Goal: Task Accomplishment & Management: Use online tool/utility

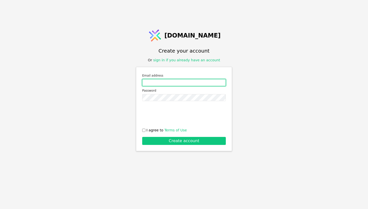
type input "[EMAIL_ADDRESS][DOMAIN_NAME]"
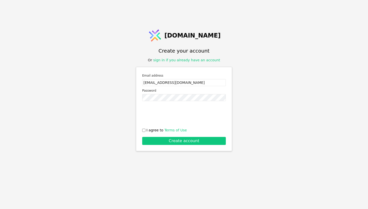
click at [147, 128] on span "I agree to Terms of Use" at bounding box center [166, 130] width 40 height 5
click at [145, 129] on input "I agree to Terms of Use" at bounding box center [143, 130] width 3 height 3
checkbox input "true"
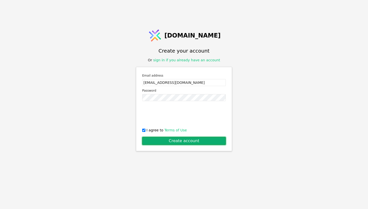
click at [156, 139] on button "Create account" at bounding box center [184, 141] width 84 height 8
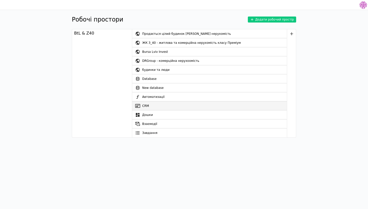
click at [160, 108] on link "CRM" at bounding box center [209, 105] width 155 height 9
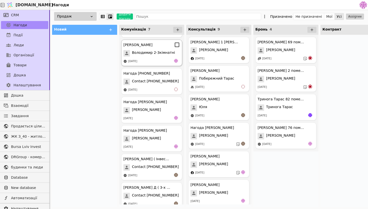
scroll to position [32, 0]
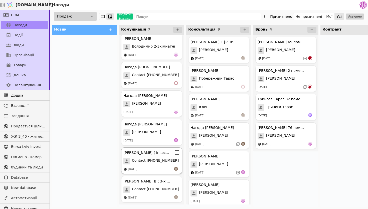
click at [160, 172] on div "[PERSON_NAME] ( Інвестиція ) Contact [PHONE_NUMBER] [DATE]" at bounding box center [151, 160] width 61 height 27
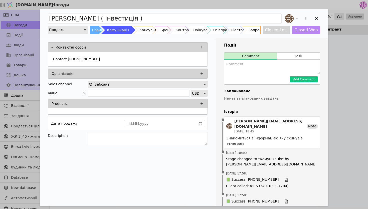
click at [345, 85] on div "[PERSON_NAME] ( Інвестиція ) Продаж Новий Комунікація Консультація Бронь Контра…" at bounding box center [184, 104] width 368 height 209
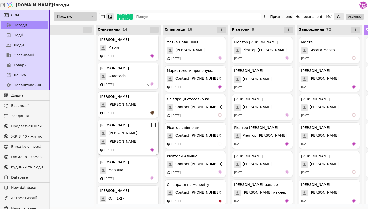
scroll to position [162, 0]
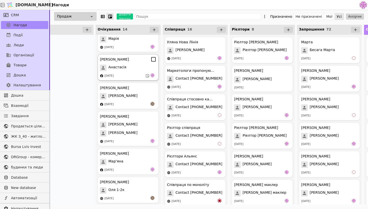
click at [123, 72] on div "[PERSON_NAME] Курдонери [PERSON_NAME] [DATE]" at bounding box center [128, 67] width 61 height 27
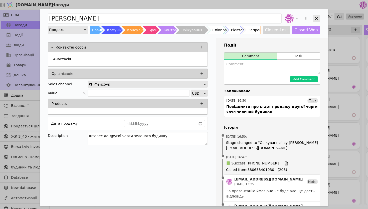
click at [316, 20] on icon "Add Opportunity" at bounding box center [316, 18] width 5 height 5
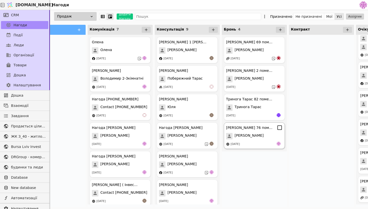
scroll to position [0, 34]
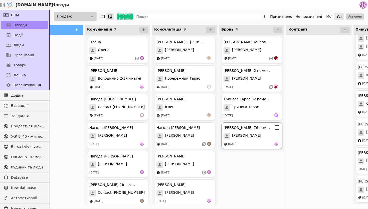
click at [251, 138] on span "[PERSON_NAME]" at bounding box center [246, 136] width 29 height 7
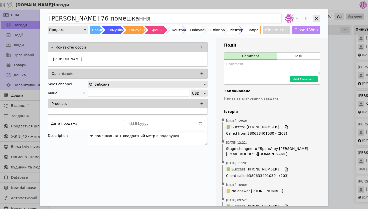
click at [319, 18] on div "Add Opportunity" at bounding box center [316, 19] width 8 height 8
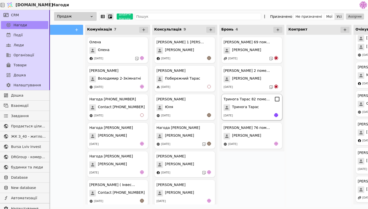
click at [238, 109] on span "Тринога Тарас" at bounding box center [245, 107] width 27 height 7
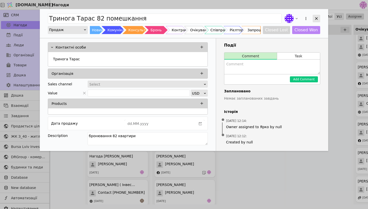
click at [317, 17] on icon "Add Opportunity" at bounding box center [316, 18] width 5 height 5
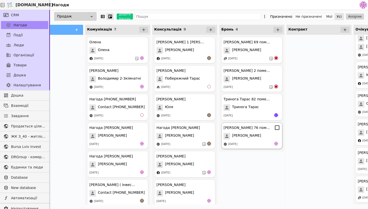
click at [246, 142] on div "[DATE]" at bounding box center [251, 144] width 57 height 5
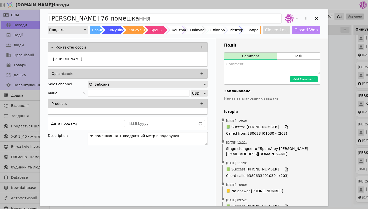
click at [179, 142] on textarea "76 помешкання + квадратний метр в подарунок" at bounding box center [148, 138] width 120 height 13
click at [171, 136] on textarea "76 помешкання + квадратний метр в подарунок повний платіж" at bounding box center [148, 138] width 120 height 13
type textarea "76 помешкання + квадратний метр в подарунок, повний платіж"
click at [249, 69] on textarea "Add Opportunity" at bounding box center [272, 67] width 96 height 15
click at [232, 69] on textarea "підписали договір бронювання з внеском в [GEOGRAPHIC_DATA]" at bounding box center [272, 67] width 96 height 15
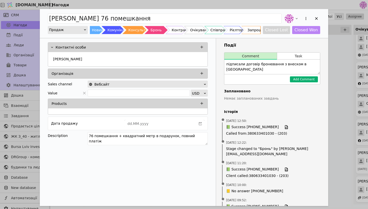
type textarea "підписали договір бронювання з внеском в [GEOGRAPHIC_DATA]"
click at [303, 80] on button "Add Comment" at bounding box center [304, 79] width 28 height 6
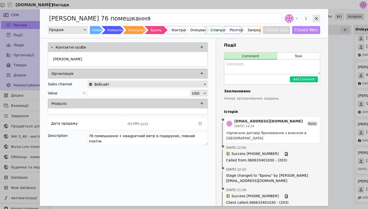
click at [317, 17] on icon "Add Opportunity" at bounding box center [316, 18] width 5 height 5
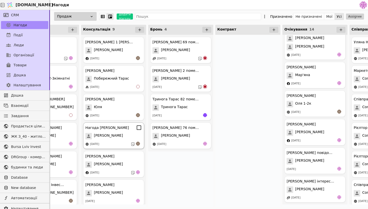
scroll to position [0, 108]
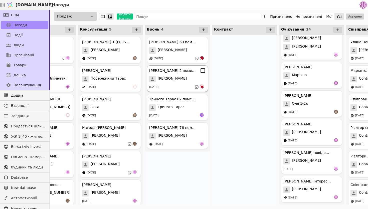
click at [183, 83] on div "[PERSON_NAME] 2 помешкання [PERSON_NAME] [DATE]" at bounding box center [177, 78] width 61 height 27
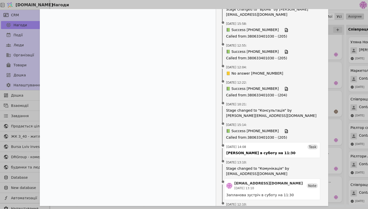
scroll to position [178, 0]
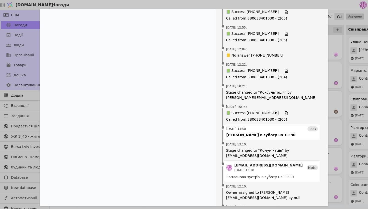
click at [330, 56] on div "[PERSON_NAME] 2 помешкання Продаж Новий Комунікація Консультація Бронь Контракт…" at bounding box center [184, 104] width 368 height 209
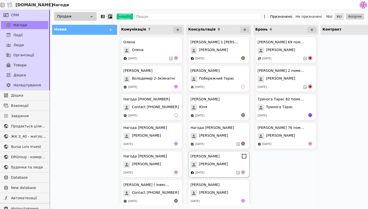
scroll to position [89, 0]
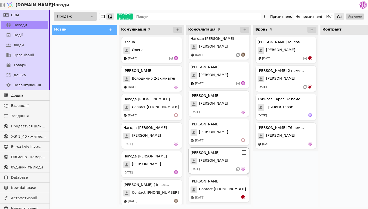
click at [226, 166] on div "[PERSON_NAME] [PERSON_NAME] [DATE]" at bounding box center [218, 160] width 61 height 27
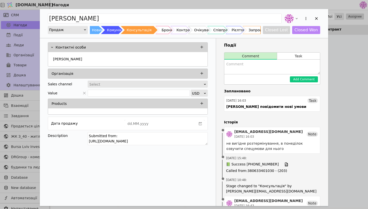
click at [351, 95] on div "[PERSON_NAME] Новий Комунікація Консультація Бронь Контракт Очікування Співпрац…" at bounding box center [184, 104] width 368 height 209
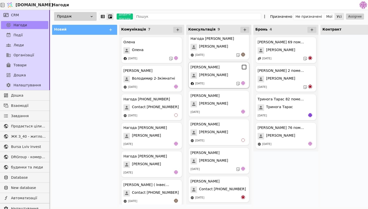
click at [228, 77] on div "[PERSON_NAME]" at bounding box center [218, 75] width 57 height 7
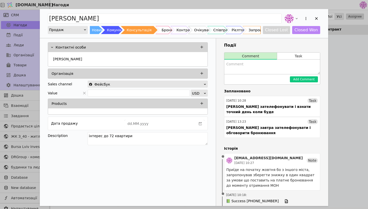
click at [358, 126] on div "[PERSON_NAME] Продаж Новий Комунікація Консультація Бронь Контракт Очікування С…" at bounding box center [184, 104] width 368 height 209
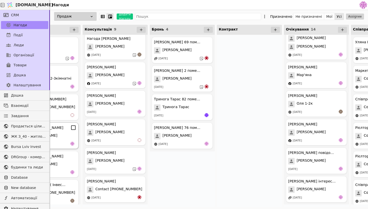
scroll to position [0, 105]
